Goal: Information Seeking & Learning: Learn about a topic

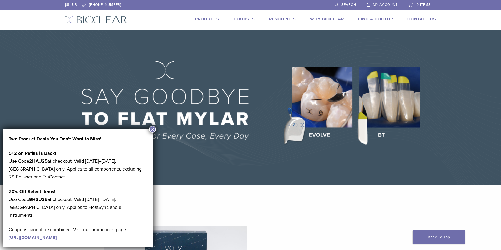
click at [281, 178] on img at bounding box center [250, 108] width 501 height 156
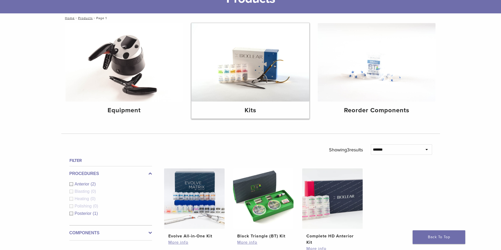
scroll to position [53, 0]
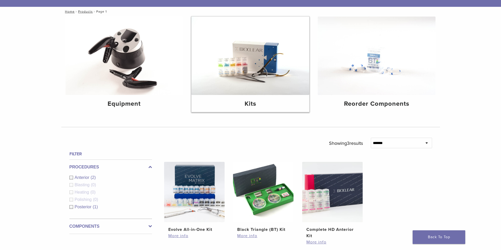
click at [251, 61] on img at bounding box center [250, 56] width 118 height 79
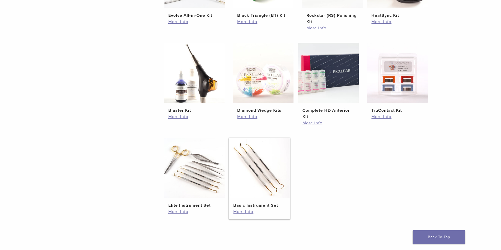
scroll to position [184, 0]
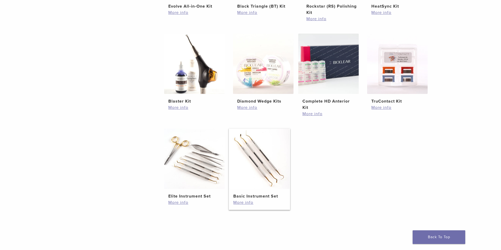
click at [250, 168] on img at bounding box center [259, 159] width 60 height 60
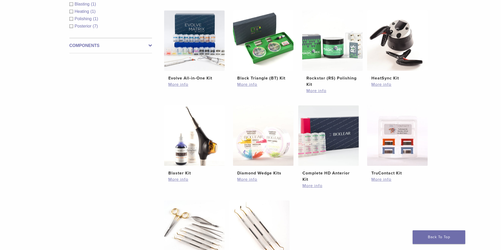
scroll to position [79, 0]
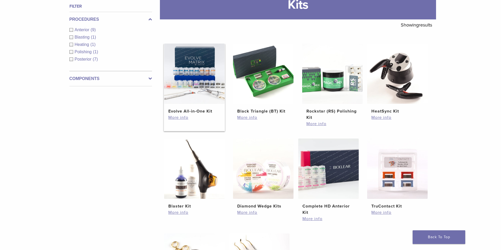
click at [207, 83] on img at bounding box center [194, 74] width 60 height 60
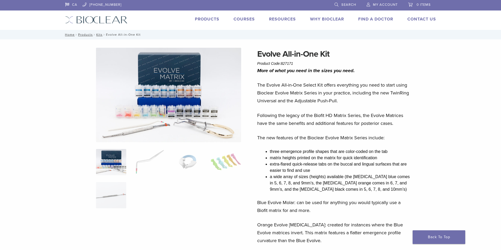
click at [184, 109] on img at bounding box center [168, 95] width 145 height 95
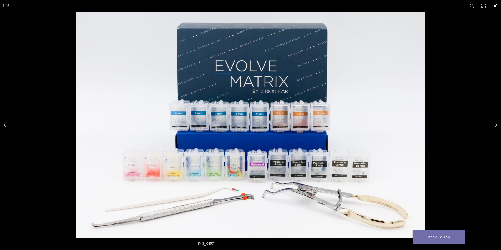
click at [451, 136] on div at bounding box center [326, 137] width 501 height 250
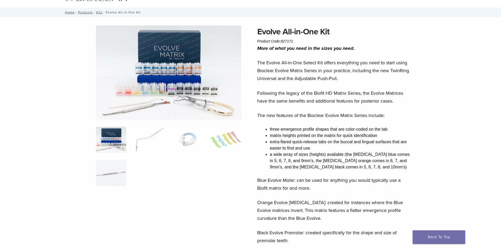
scroll to position [53, 0]
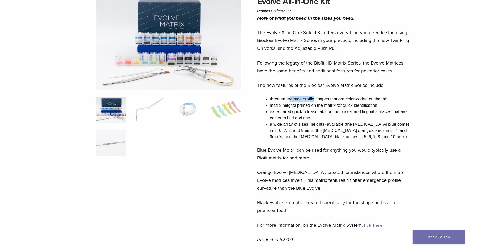
drag, startPoint x: 290, startPoint y: 100, endPoint x: 313, endPoint y: 99, distance: 22.6
click at [313, 99] on li "three emergence profile shapes that are color-coded on the tab" at bounding box center [341, 99] width 142 height 6
click at [320, 107] on ul "three emergence profile shapes that are color-coded on the tab matrix heights p…" at bounding box center [341, 118] width 142 height 44
click at [320, 107] on li "matrix heights printed on the matrix for quick identification" at bounding box center [341, 106] width 142 height 6
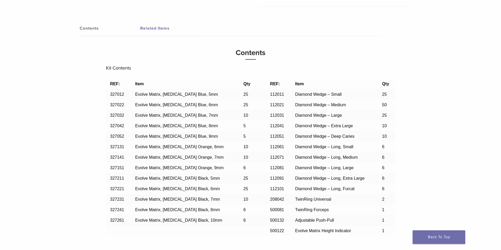
scroll to position [368, 0]
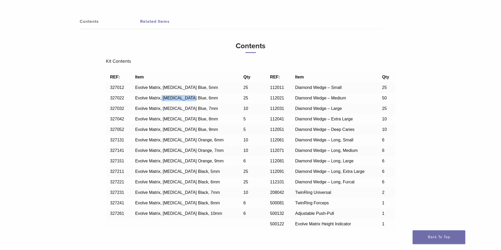
drag, startPoint x: 163, startPoint y: 97, endPoint x: 191, endPoint y: 99, distance: 27.2
click at [191, 99] on span "Evolve Matrix, [MEDICAL_DATA] Blue, 6mm" at bounding box center [176, 98] width 83 height 4
drag, startPoint x: 191, startPoint y: 99, endPoint x: 165, endPoint y: 99, distance: 25.5
click at [165, 99] on span "Evolve Matrix, [MEDICAL_DATA] Blue, 6mm" at bounding box center [176, 98] width 83 height 4
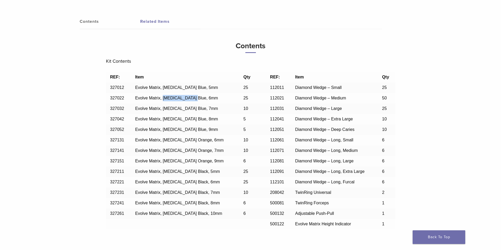
click at [165, 99] on span "Evolve Matrix, [MEDICAL_DATA] Blue, 6mm" at bounding box center [176, 98] width 83 height 4
drag, startPoint x: 165, startPoint y: 99, endPoint x: 156, endPoint y: 103, distance: 9.8
click at [156, 103] on td "Evolve Matrix, [MEDICAL_DATA] Blue, 6mm" at bounding box center [185, 98] width 108 height 11
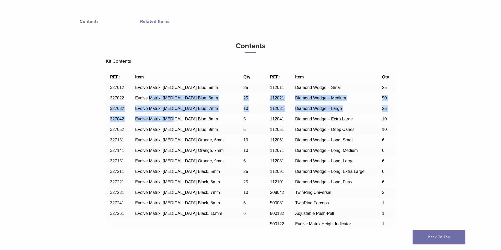
drag, startPoint x: 156, startPoint y: 103, endPoint x: 165, endPoint y: 117, distance: 17.4
click at [165, 117] on tbody "REF: Item Qty REF: Item Qty 327012 Evolve Matrix, [MEDICAL_DATA] Blue, 5mm 25 1…" at bounding box center [250, 151] width 289 height 158
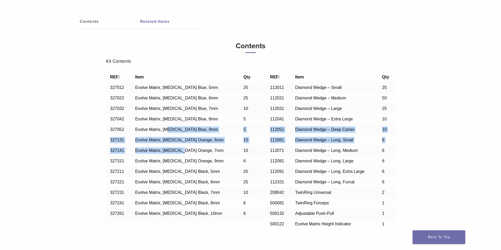
drag, startPoint x: 179, startPoint y: 140, endPoint x: 185, endPoint y: 150, distance: 11.1
click at [185, 150] on tbody "REF: Item Qty REF: Item Qty 327012 Evolve Matrix, [MEDICAL_DATA] Blue, 5mm 25 1…" at bounding box center [250, 151] width 289 height 158
click at [185, 150] on span "Evolve Matrix, [MEDICAL_DATA] Orange, 7mm" at bounding box center [179, 150] width 88 height 4
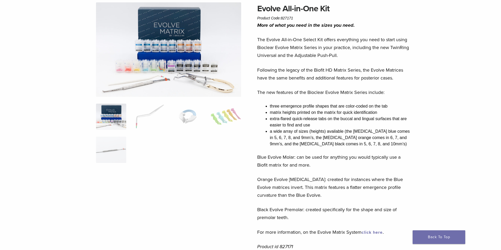
scroll to position [0, 0]
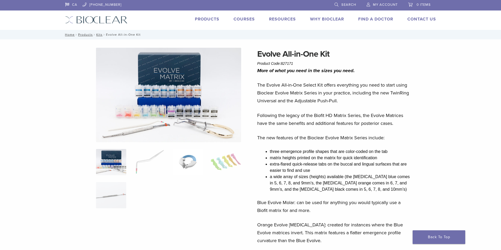
click at [185, 163] on img at bounding box center [187, 162] width 30 height 26
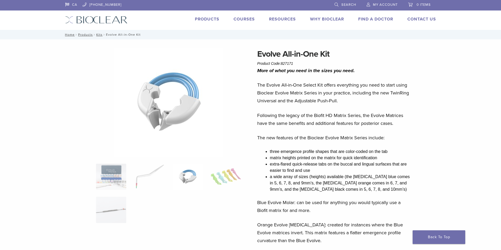
click at [197, 137] on img at bounding box center [168, 102] width 109 height 109
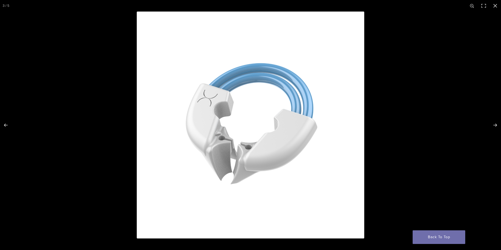
click at [127, 127] on div at bounding box center [250, 125] width 501 height 250
